Goal: Find specific page/section: Find specific page/section

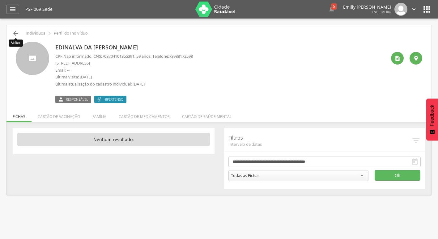
click at [17, 35] on icon "" at bounding box center [15, 33] width 7 height 7
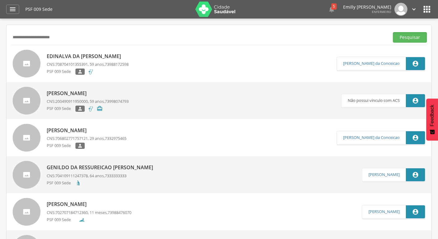
drag, startPoint x: 60, startPoint y: 32, endPoint x: -1, endPoint y: 53, distance: 64.6
click at [0, 53] on html " Dashboard Supervisão Produtividade Mapa da Cidade App desatualizado Última si…" at bounding box center [219, 119] width 438 height 239
type input "**********"
click at [393, 32] on button "Pesquisar" at bounding box center [410, 37] width 34 height 10
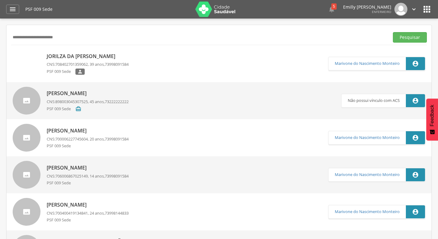
click at [171, 58] on link "Jorilza da Conceição Ferreira CNS: 708402701359062 , 39 anos, 73998091584 PSF 0…" at bounding box center [170, 64] width 315 height 28
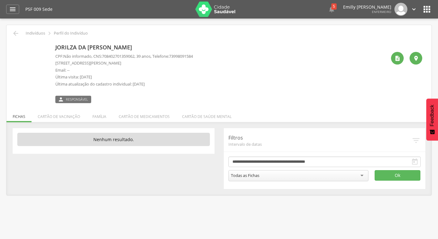
click at [174, 75] on p "Última visita: [DATE]" at bounding box center [123, 77] width 137 height 6
click at [18, 36] on icon "" at bounding box center [15, 33] width 7 height 7
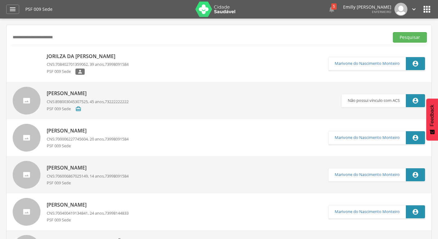
click at [223, 7] on img at bounding box center [215, 9] width 40 height 15
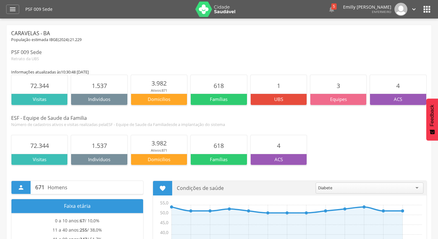
click at [412, 9] on icon "" at bounding box center [413, 9] width 7 height 7
click at [386, 36] on link "Sair" at bounding box center [392, 36] width 49 height 8
